Goal: Task Accomplishment & Management: Use online tool/utility

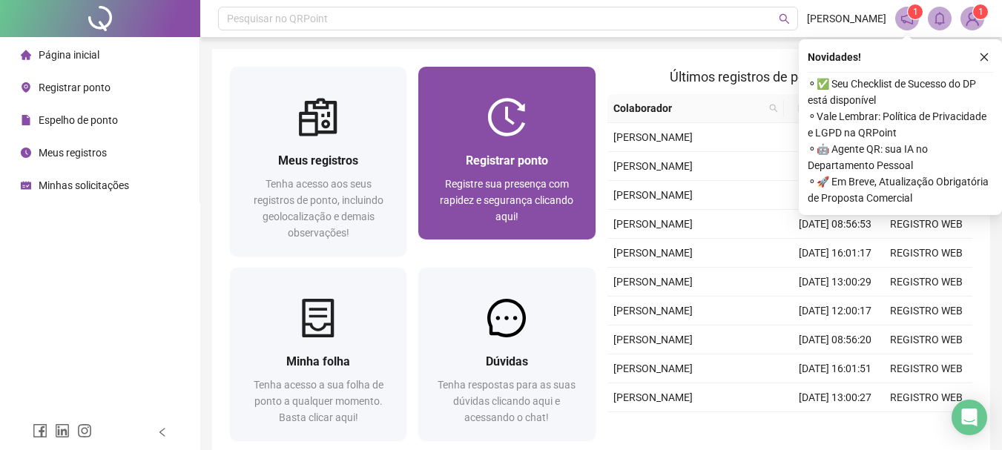
click at [514, 168] on span "Registrar ponto" at bounding box center [507, 160] width 82 height 14
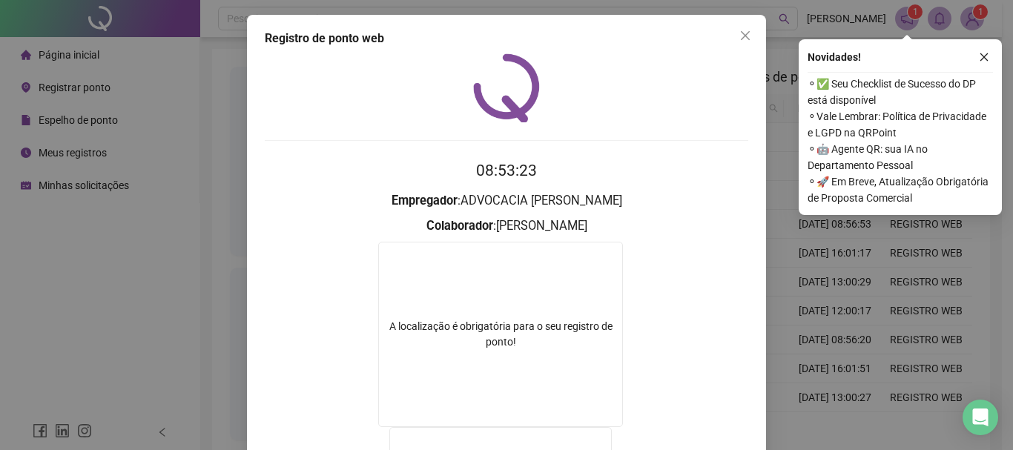
click at [752, 33] on div "Registro de ponto web 08:53:23 Empregador : ADVOCACIA DE [PERSON_NAME] : [PERSO…" at bounding box center [506, 356] width 519 height 683
drag, startPoint x: 739, startPoint y: 28, endPoint x: 713, endPoint y: 43, distance: 29.9
click at [735, 25] on button "Close" at bounding box center [745, 36] width 24 height 24
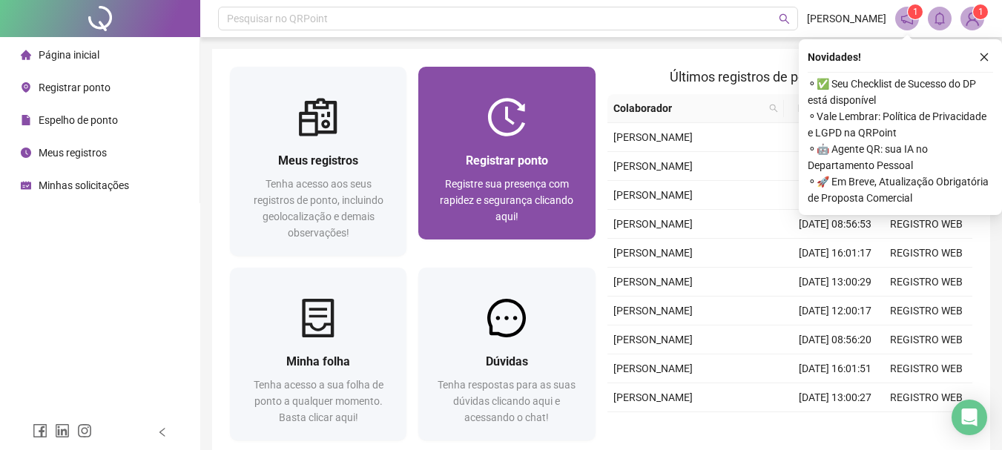
click at [535, 145] on div "Registrar ponto Registre sua presença com rapidez e segurança clicando aqui!" at bounding box center [506, 187] width 176 height 103
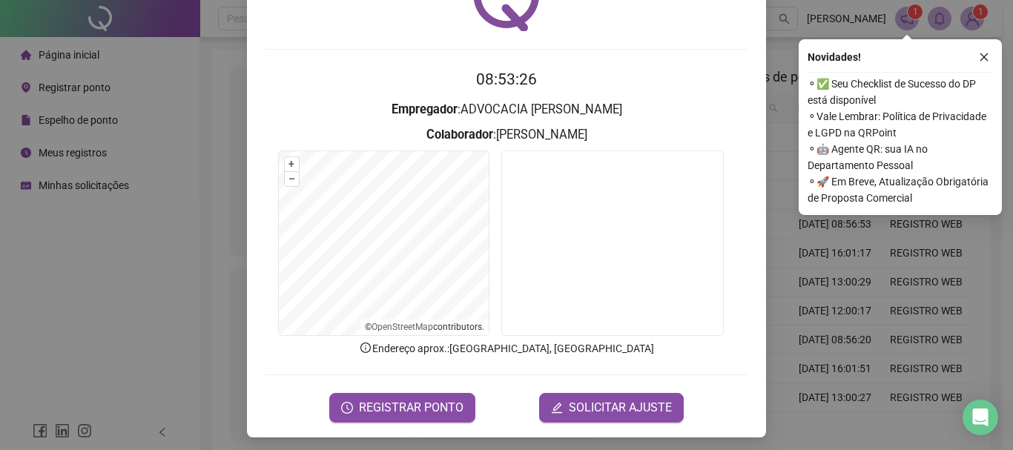
scroll to position [96, 0]
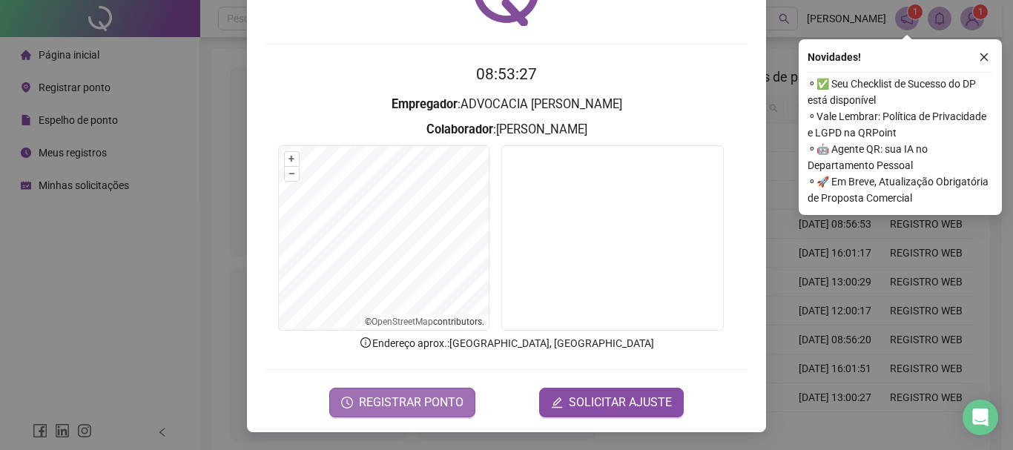
click at [424, 403] on span "REGISTRAR PONTO" at bounding box center [411, 403] width 105 height 18
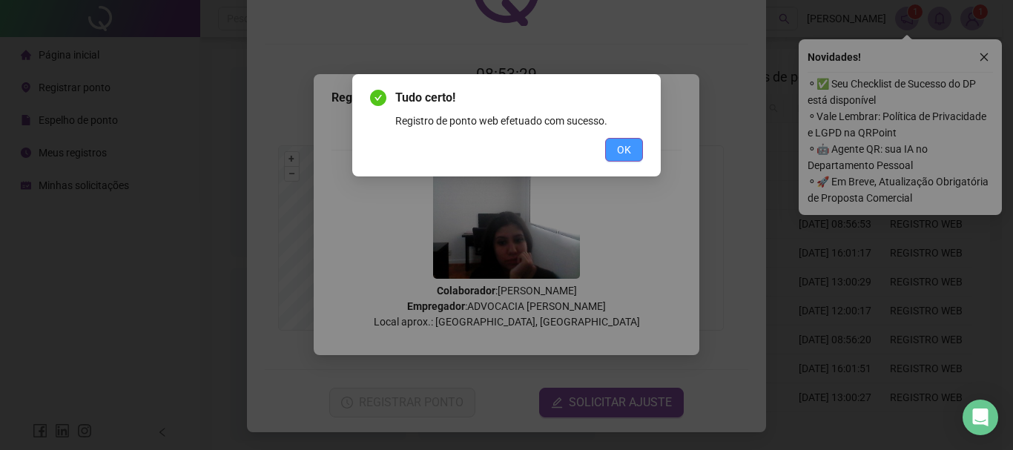
click at [620, 147] on span "OK" at bounding box center [624, 150] width 14 height 16
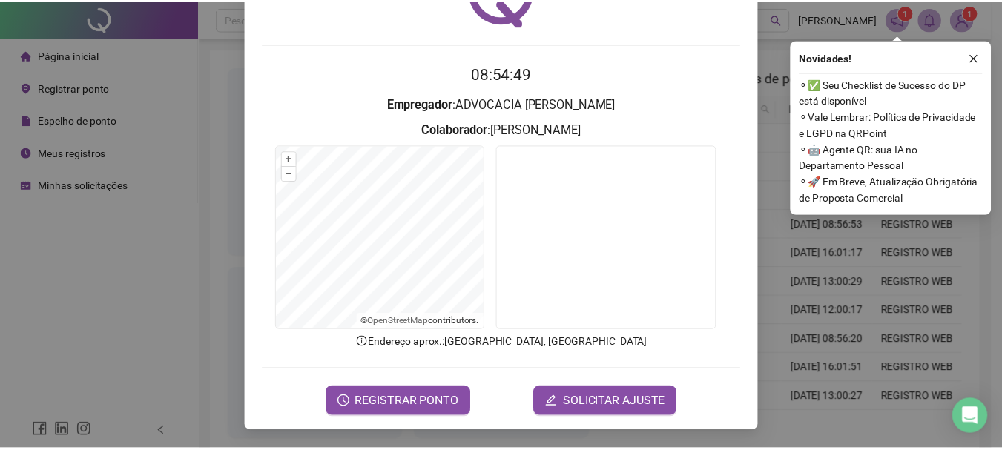
scroll to position [0, 0]
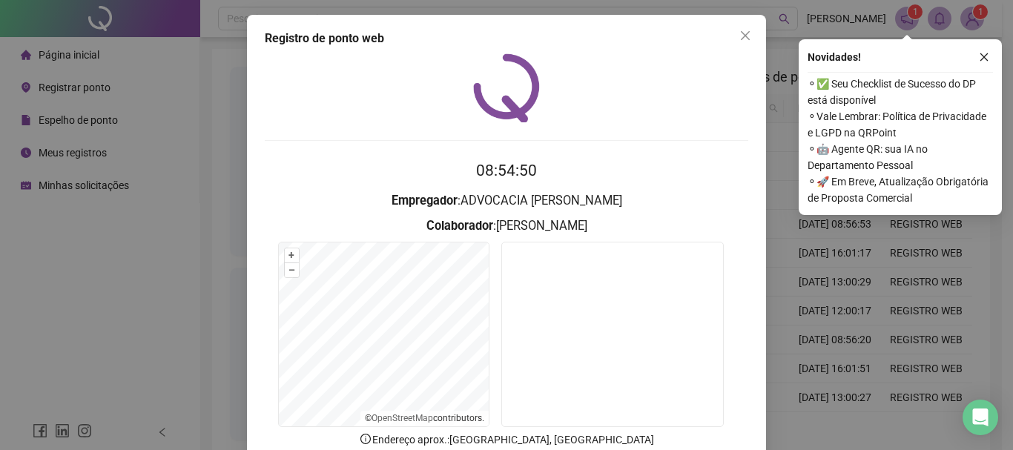
click at [741, 30] on icon "close" at bounding box center [745, 36] width 12 height 12
